Goal: Information Seeking & Learning: Understand process/instructions

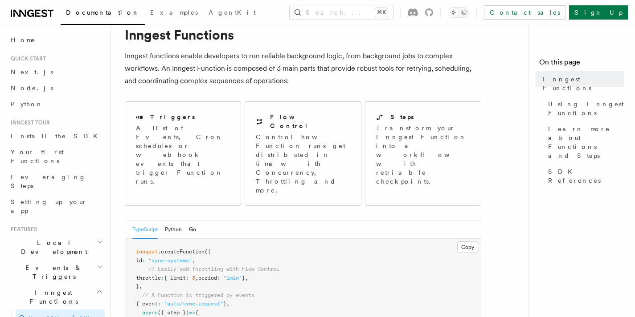
scroll to position [74, 0]
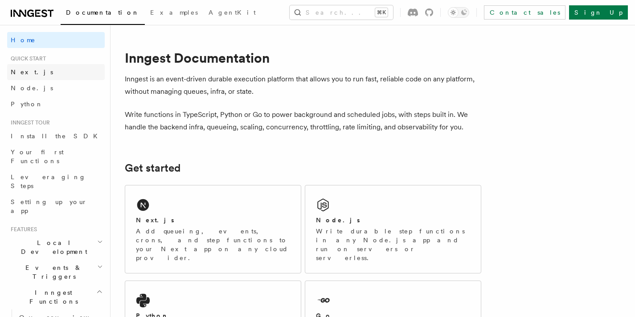
click at [34, 76] on link "Next.js" at bounding box center [56, 72] width 98 height 16
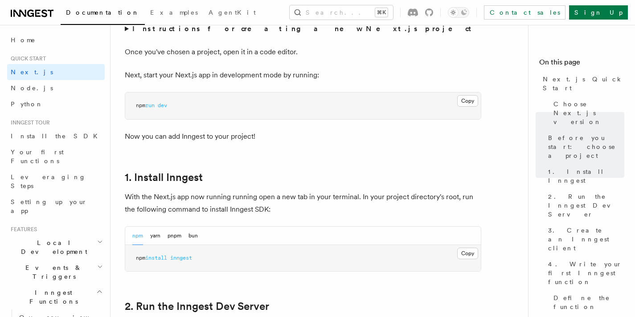
scroll to position [428, 0]
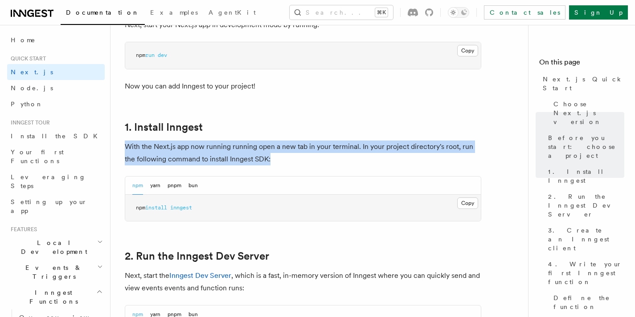
drag, startPoint x: 126, startPoint y: 133, endPoint x: 294, endPoint y: 146, distance: 168.4
click at [293, 146] on p "With the Next.js app now running running open a new tab in your terminal. In yo…" at bounding box center [303, 153] width 356 height 25
click at [294, 146] on p "With the Next.js app now running running open a new tab in your terminal. In yo…" at bounding box center [303, 153] width 356 height 25
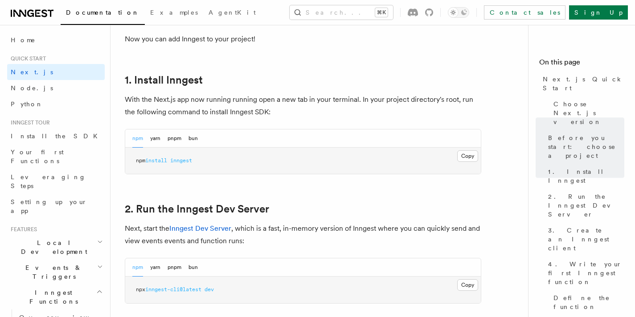
scroll to position [500, 0]
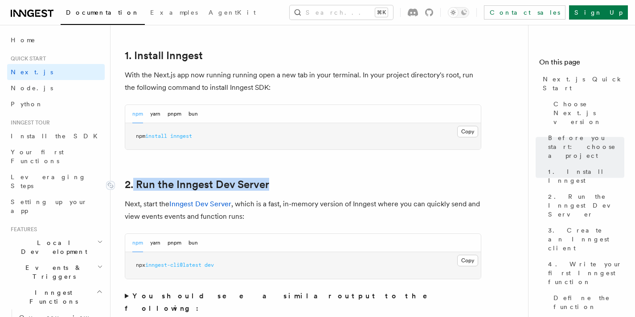
drag, startPoint x: 288, startPoint y: 166, endPoint x: 133, endPoint y: 164, distance: 155.4
click at [133, 179] on h2 "2. Run the Inngest Dev Server" at bounding box center [303, 185] width 356 height 12
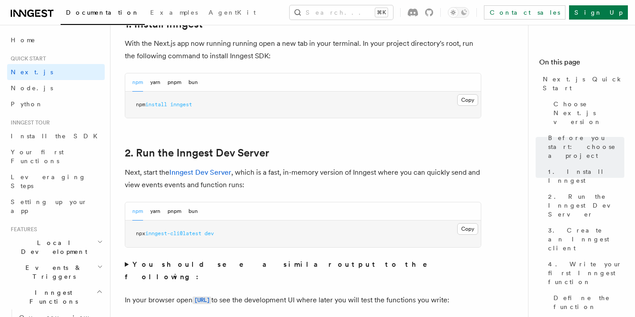
scroll to position [577, 0]
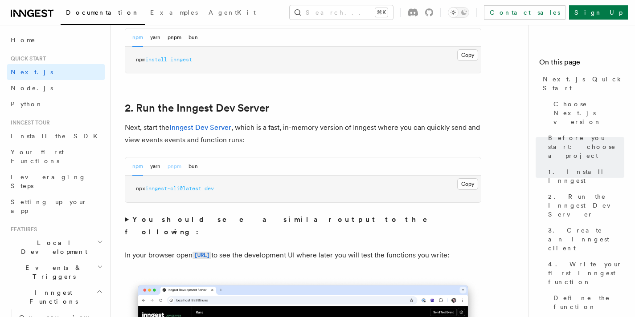
click at [174, 158] on button "pnpm" at bounding box center [174, 167] width 14 height 18
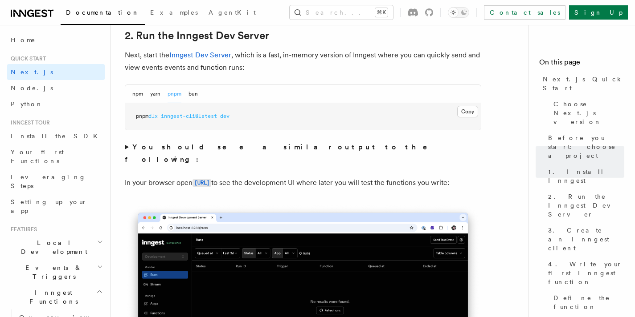
scroll to position [660, 0]
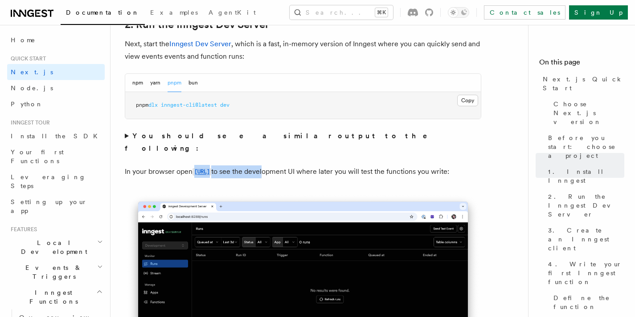
drag, startPoint x: 193, startPoint y: 144, endPoint x: 346, endPoint y: 148, distance: 153.2
click at [313, 166] on p "In your browser open [URL] to see the development UI where later you will test …" at bounding box center [303, 172] width 356 height 13
click at [358, 166] on p "In your browser open [URL] to see the development UI where later you will test …" at bounding box center [303, 172] width 356 height 13
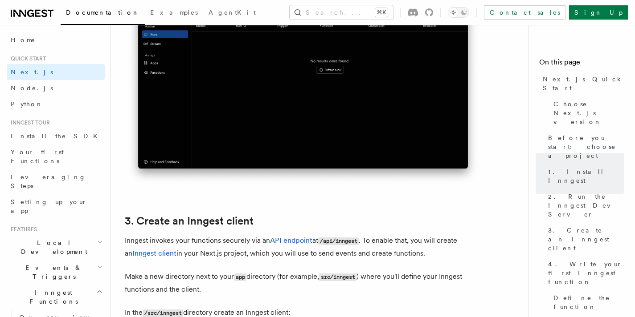
scroll to position [1038, 0]
